Goal: Navigation & Orientation: Find specific page/section

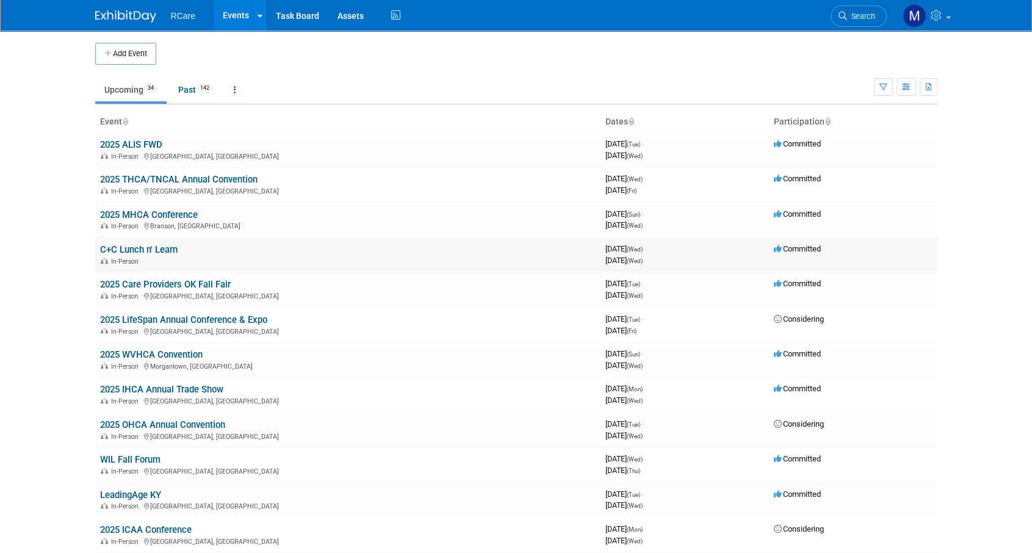
click at [153, 246] on link "C+C Lunch n' Learn" at bounding box center [139, 249] width 78 height 11
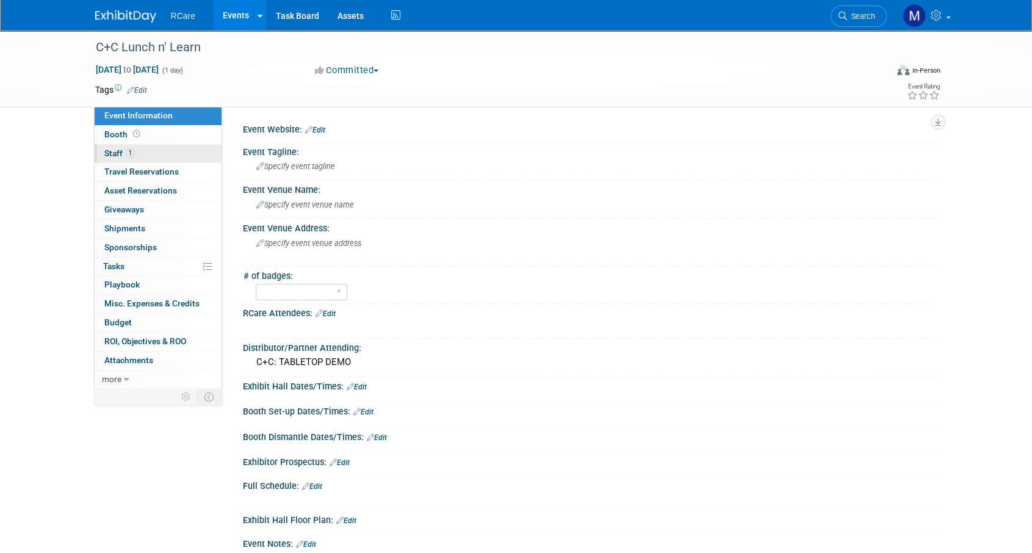
click at [149, 150] on link "1 Staff 1" at bounding box center [158, 154] width 127 height 18
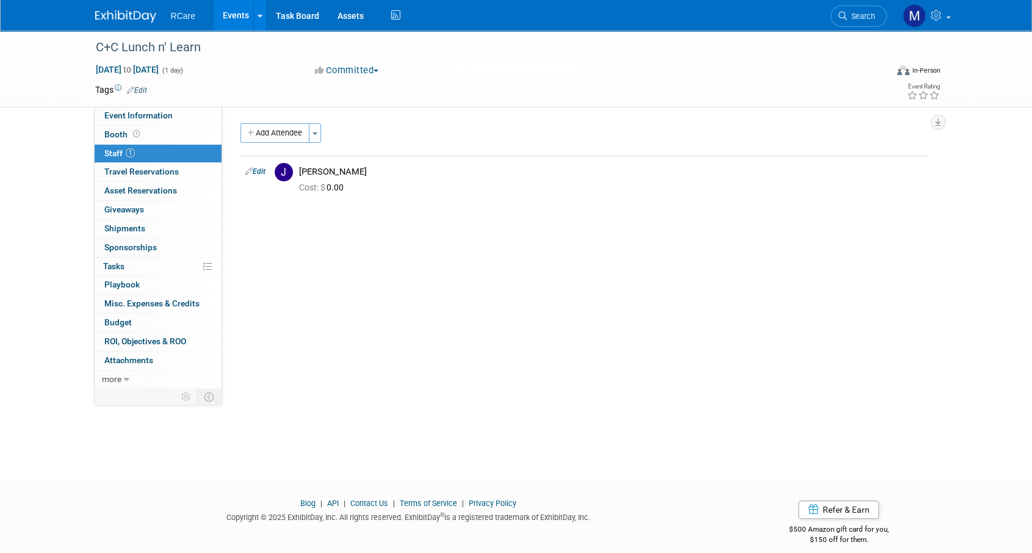
click at [236, 19] on link "Events" at bounding box center [236, 15] width 45 height 31
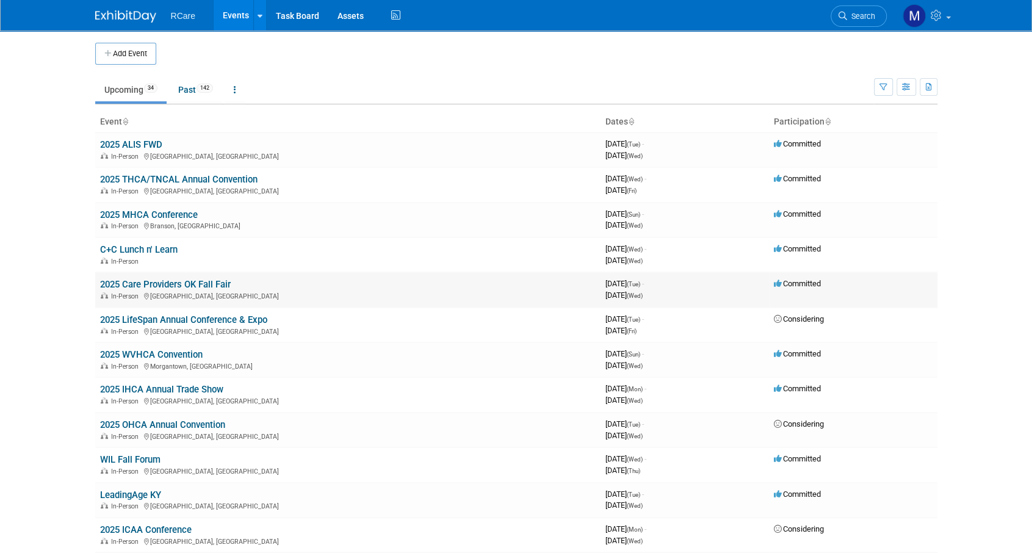
click at [186, 284] on link "2025 Care Providers OK Fall Fair" at bounding box center [165, 284] width 131 height 11
